Goal: Use online tool/utility: Utilize a website feature to perform a specific function

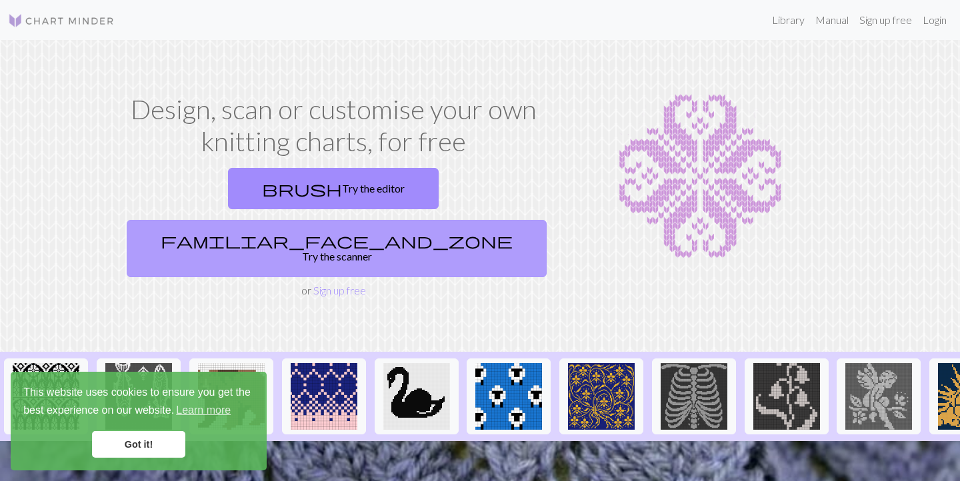
click at [387, 220] on link "familiar_face_and_zone Try the scanner" at bounding box center [337, 248] width 420 height 57
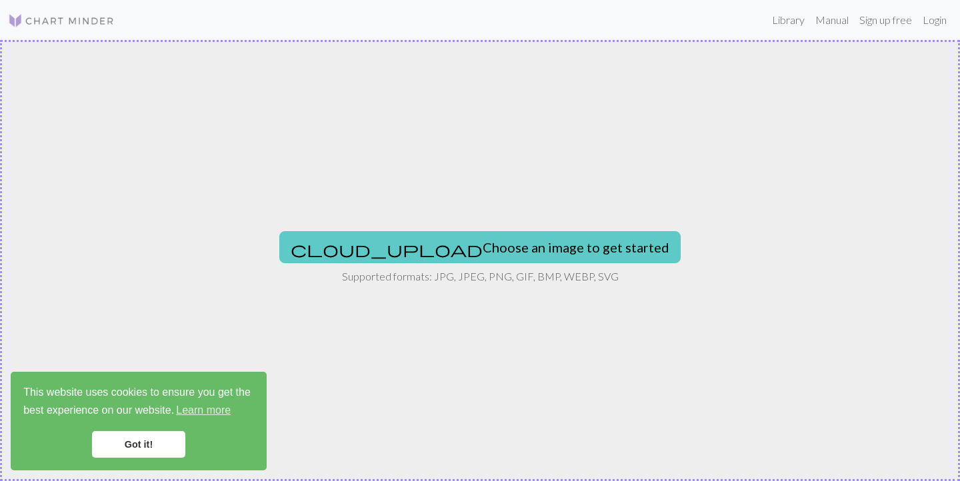
click at [439, 237] on button "cloud_upload Choose an image to get started" at bounding box center [479, 247] width 401 height 32
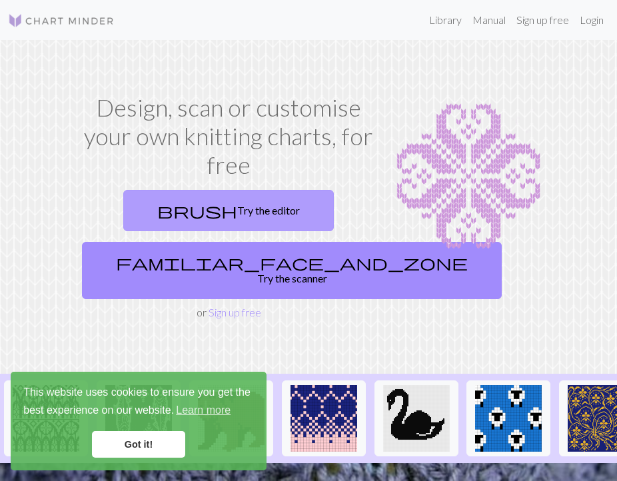
click at [207, 217] on link "brush Try the editor" at bounding box center [228, 210] width 211 height 41
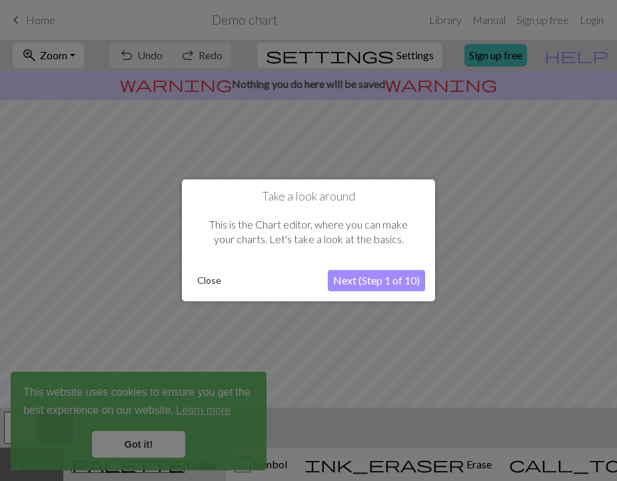
click at [374, 279] on button "Next (Step 1 of 10)" at bounding box center [376, 281] width 97 height 21
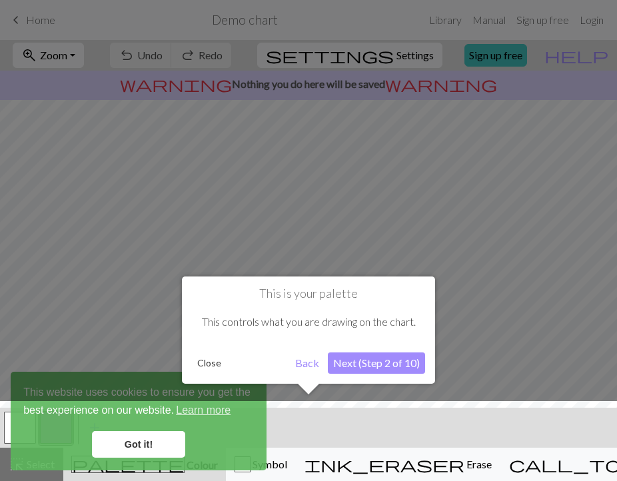
click at [224, 357] on button "Close" at bounding box center [209, 363] width 35 height 20
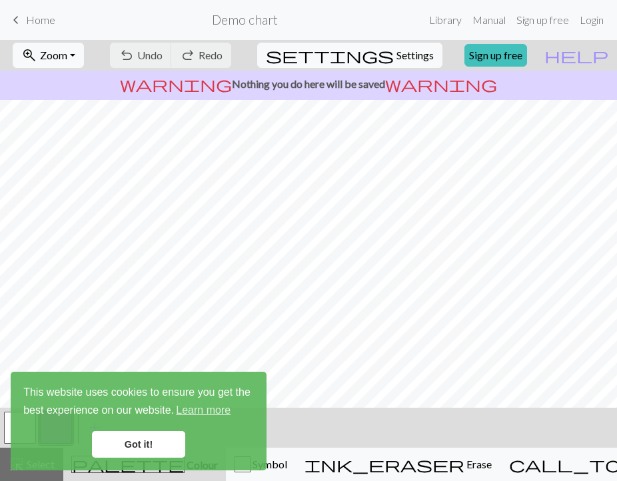
click at [143, 445] on link "Got it!" at bounding box center [138, 444] width 93 height 27
